Goal: Book appointment/travel/reservation

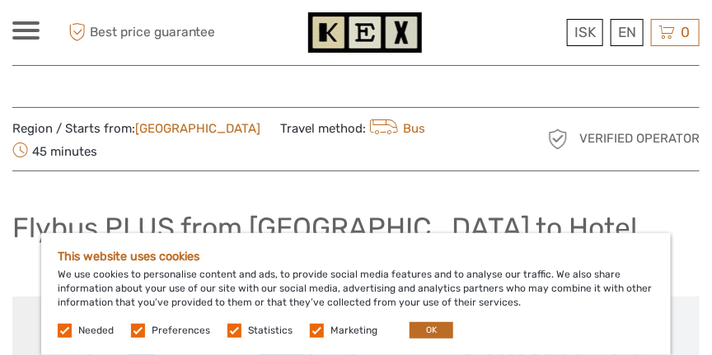
click at [141, 331] on label at bounding box center [138, 331] width 14 height 14
click at [0, 0] on input "checkbox" at bounding box center [0, 0] width 0 height 0
click at [232, 331] on label at bounding box center [235, 331] width 14 height 14
click at [0, 0] on input "checkbox" at bounding box center [0, 0] width 0 height 0
click at [312, 331] on label at bounding box center [317, 331] width 14 height 14
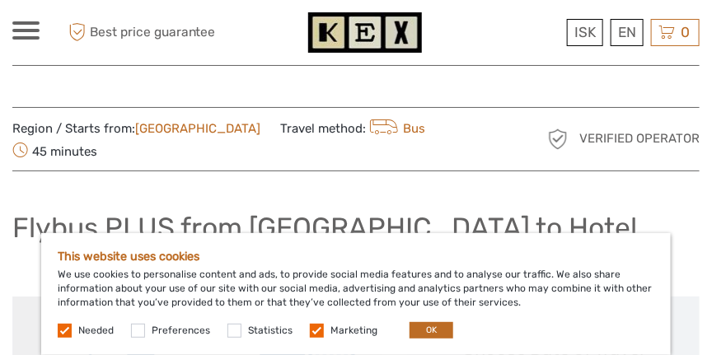
click at [0, 0] on input "checkbox" at bounding box center [0, 0] width 0 height 0
click at [423, 330] on button "OK" at bounding box center [432, 330] width 44 height 16
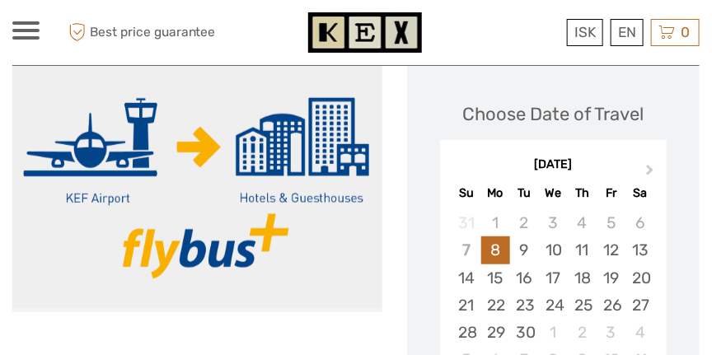
scroll to position [282, 0]
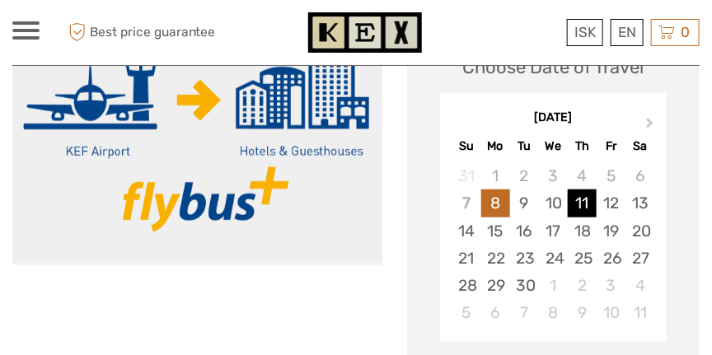
click at [583, 206] on div "11" at bounding box center [582, 203] width 29 height 27
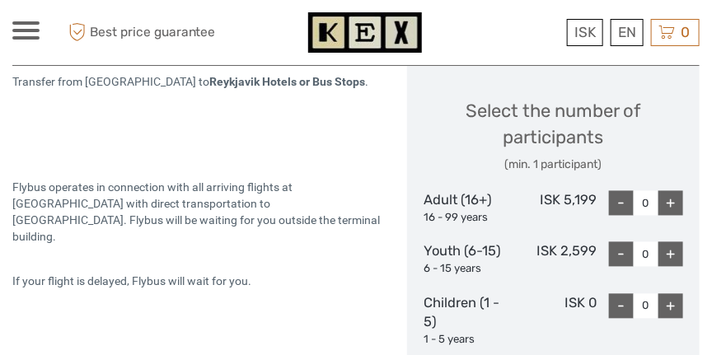
scroll to position [753, 0]
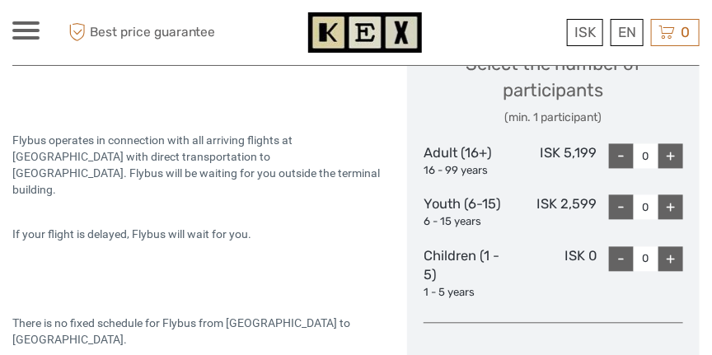
click at [668, 154] on div "+" at bounding box center [671, 156] width 25 height 25
click at [669, 155] on div "+" at bounding box center [671, 156] width 25 height 25
type input "2"
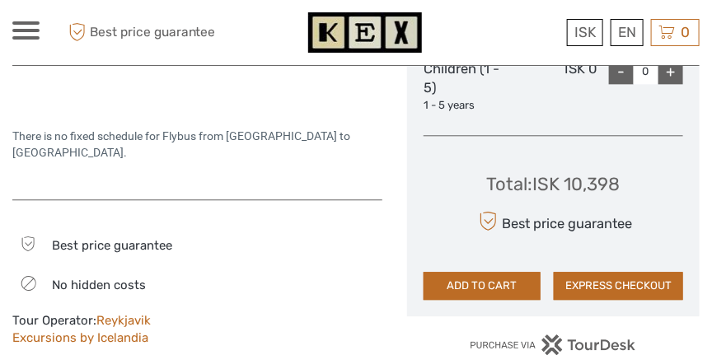
scroll to position [989, 0]
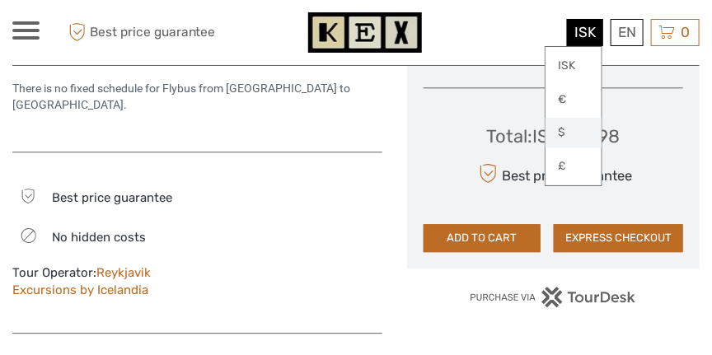
click at [565, 133] on link "$" at bounding box center [574, 133] width 56 height 30
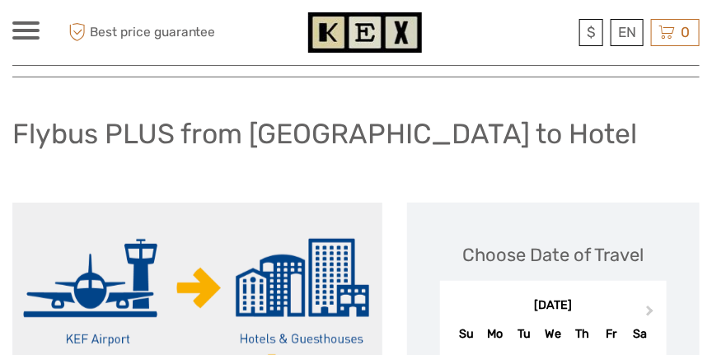
scroll to position [0, 0]
